Goal: Entertainment & Leisure: Consume media (video, audio)

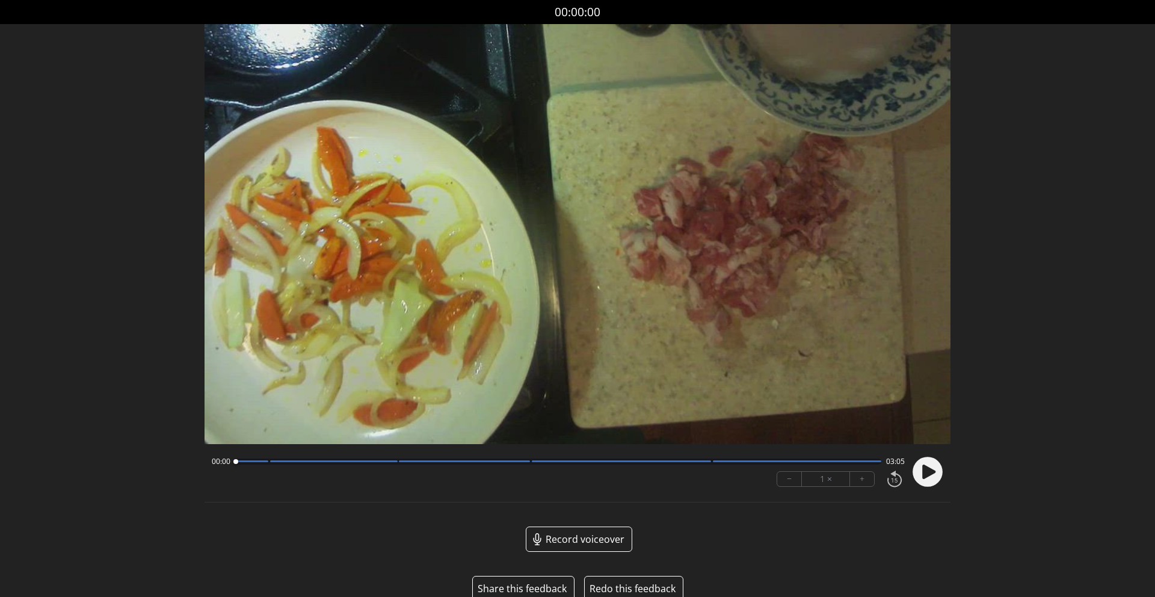
click at [937, 475] on circle at bounding box center [927, 471] width 30 height 30
click at [931, 474] on circle at bounding box center [927, 471] width 30 height 30
click at [926, 477] on icon at bounding box center [928, 471] width 13 height 14
click at [865, 479] on button "+" at bounding box center [862, 479] width 24 height 14
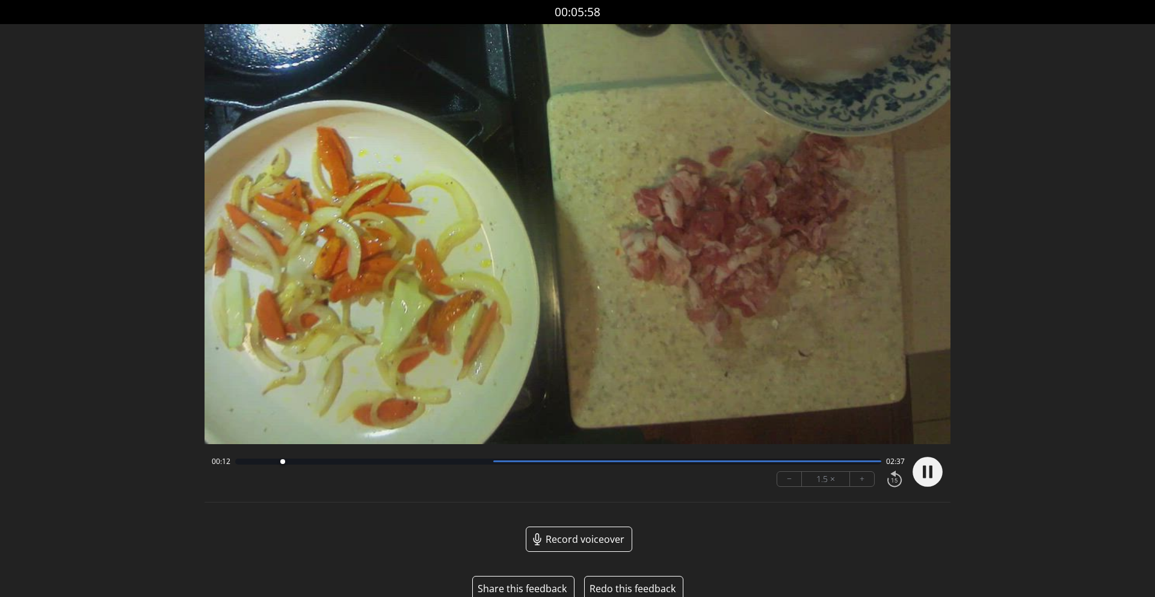
click at [865, 479] on button "+" at bounding box center [862, 479] width 24 height 14
click at [500, 463] on div at bounding box center [558, 461] width 646 height 6
click at [778, 464] on div "01:26 01:23" at bounding box center [558, 461] width 693 height 10
click at [771, 460] on div at bounding box center [687, 461] width 388 height 2
click at [771, 459] on div at bounding box center [772, 461] width 5 height 5
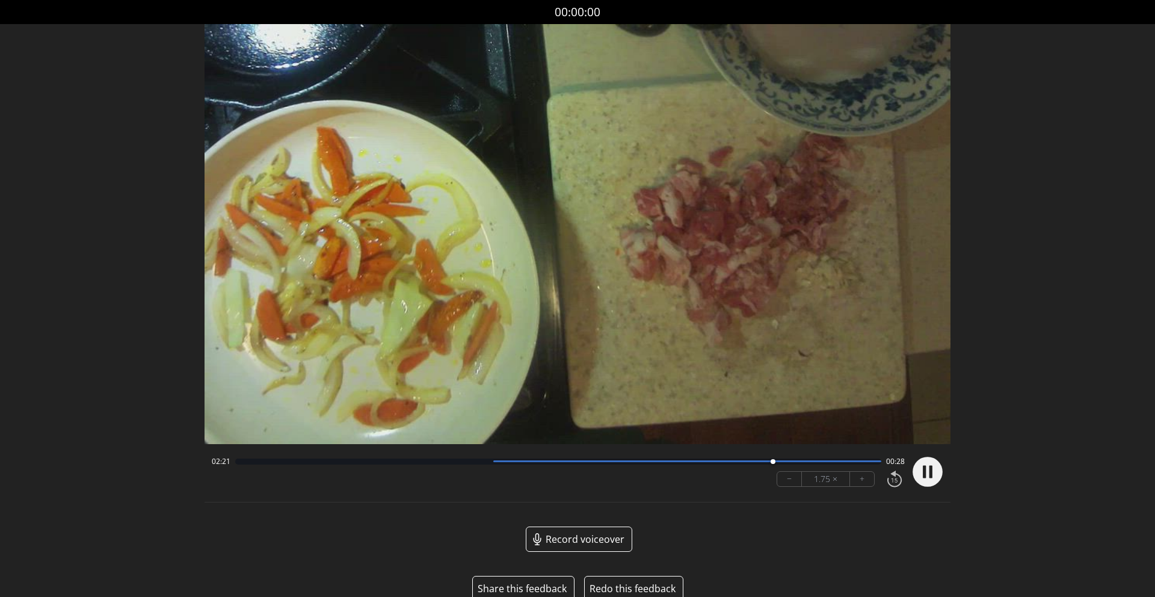
click at [811, 460] on div at bounding box center [687, 461] width 388 height 2
click at [936, 469] on circle at bounding box center [927, 471] width 30 height 30
click at [866, 481] on button "+" at bounding box center [862, 479] width 24 height 14
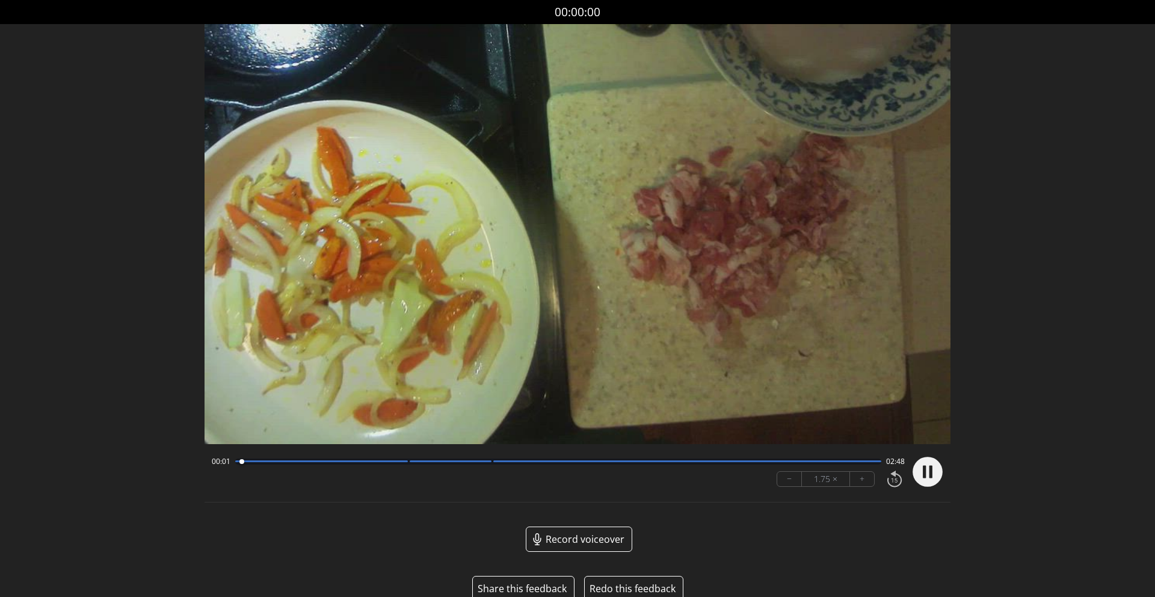
click at [866, 481] on button "+" at bounding box center [862, 479] width 24 height 14
